Goal: Information Seeking & Learning: Learn about a topic

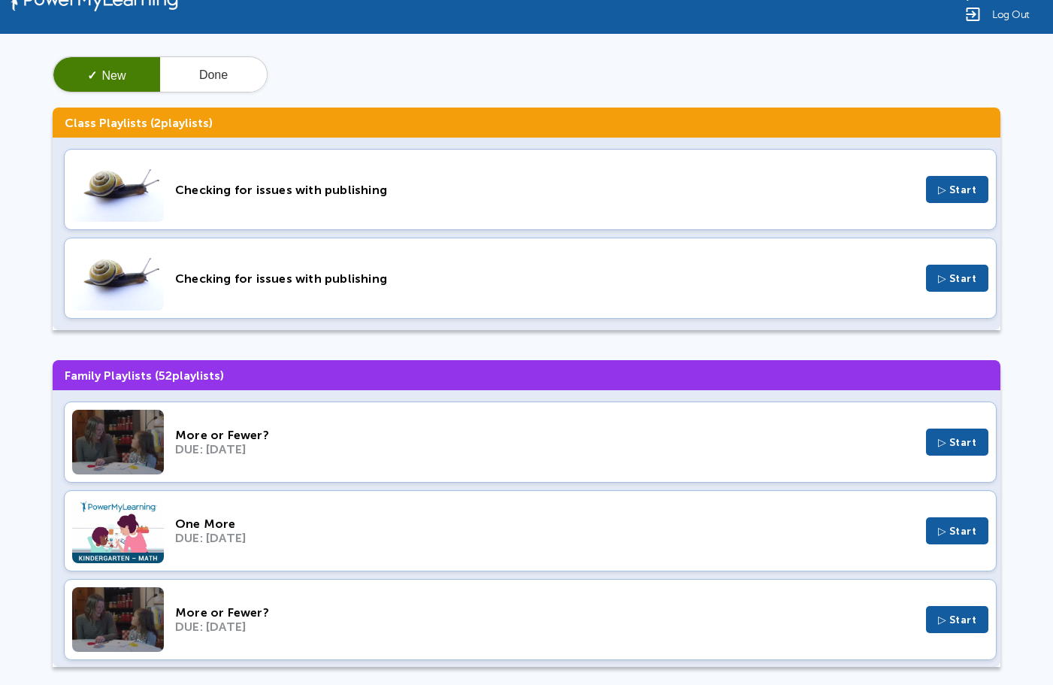
scroll to position [47, 0]
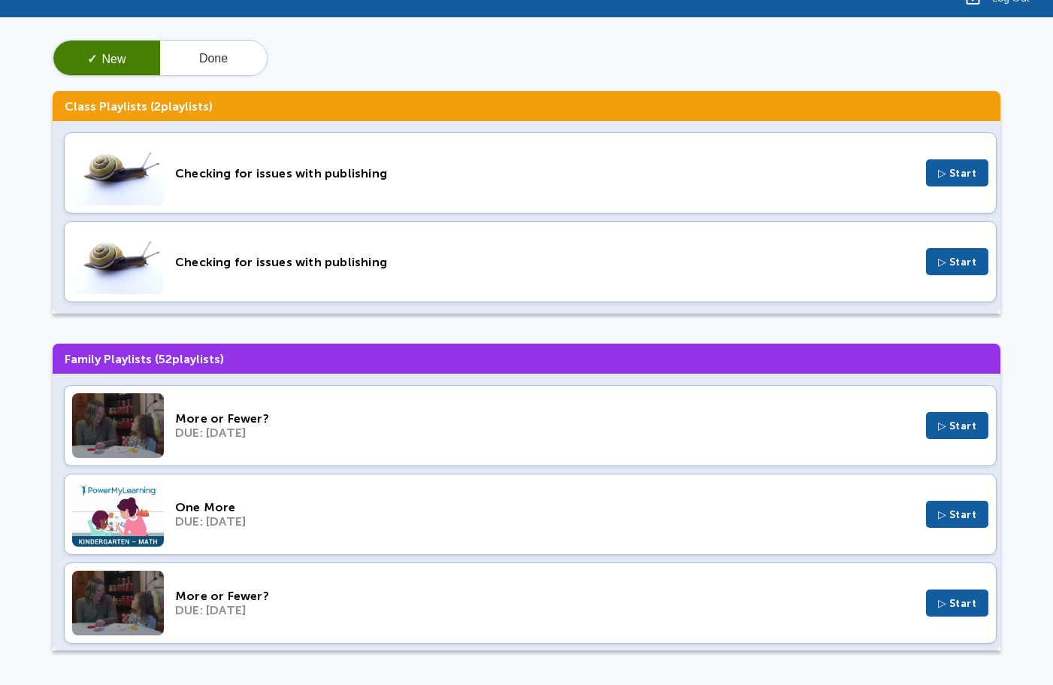
click at [955, 508] on span "▷ Start" at bounding box center [957, 514] width 39 height 13
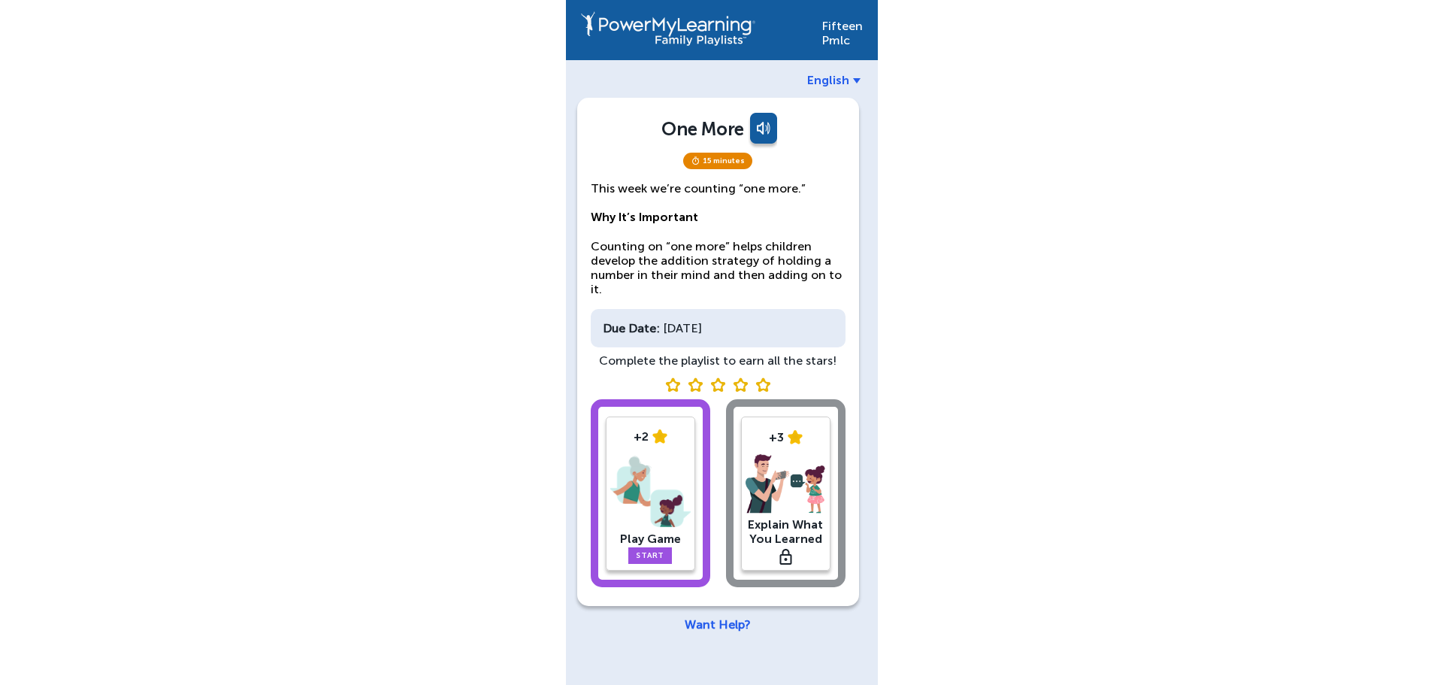
click at [690, 474] on img at bounding box center [650, 491] width 80 height 78
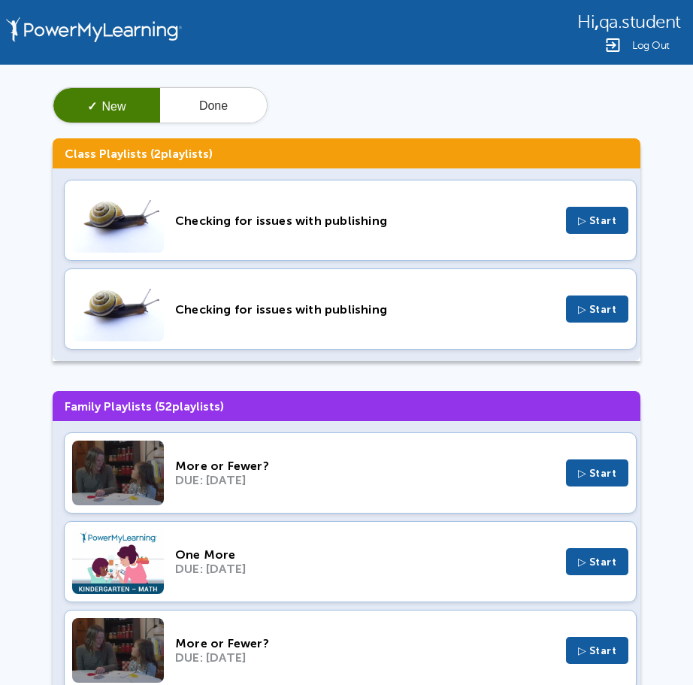
click at [572, 226] on button "▷ Start" at bounding box center [597, 220] width 63 height 27
